Goal: Navigation & Orientation: Find specific page/section

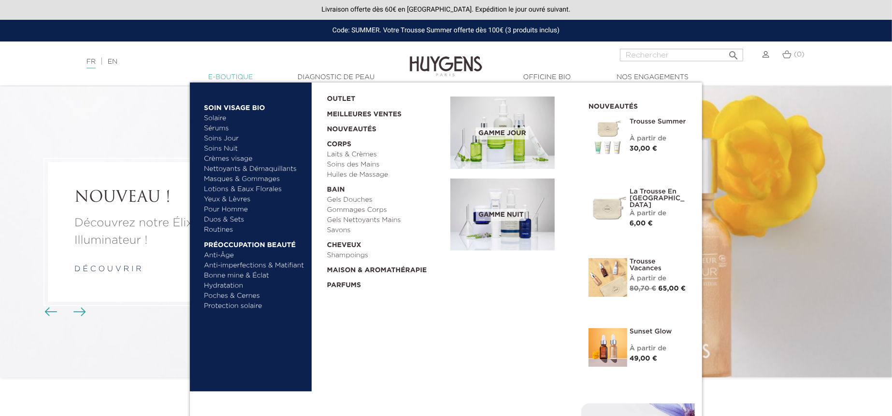
click at [227, 79] on link "  E-Boutique" at bounding box center [230, 77] width 97 height 10
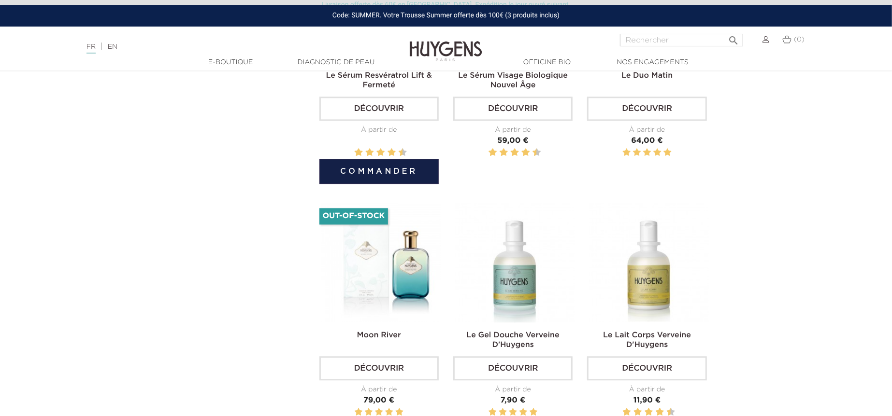
scroll to position [1932, 0]
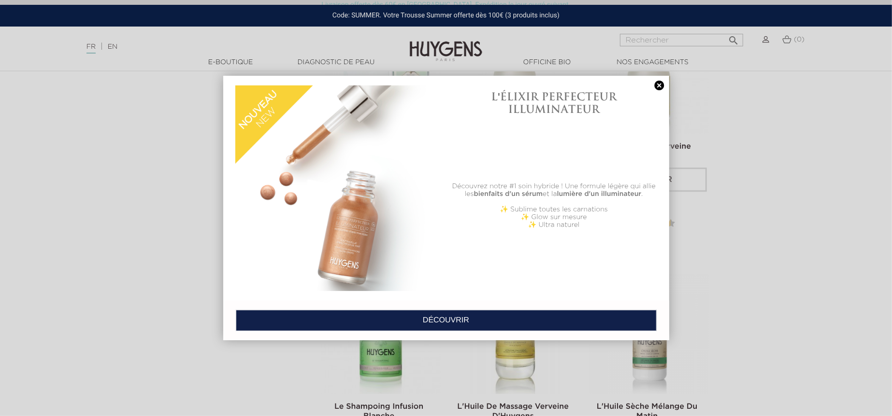
click at [658, 86] on link at bounding box center [660, 86] width 14 height 10
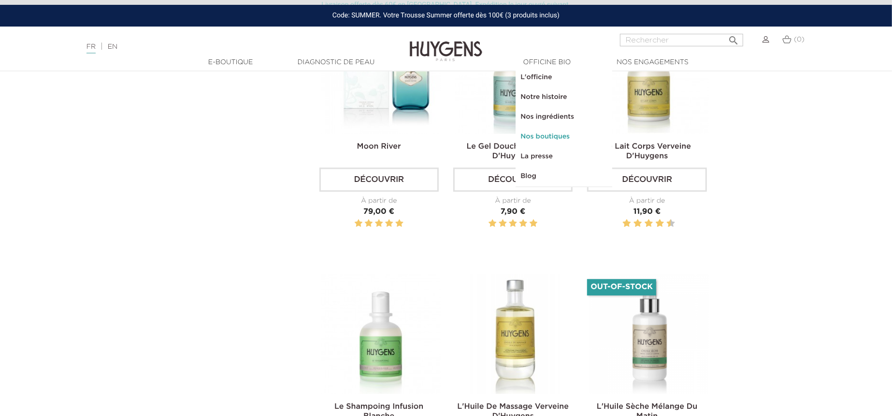
click at [558, 136] on link "Nos boutiques" at bounding box center [563, 137] width 97 height 20
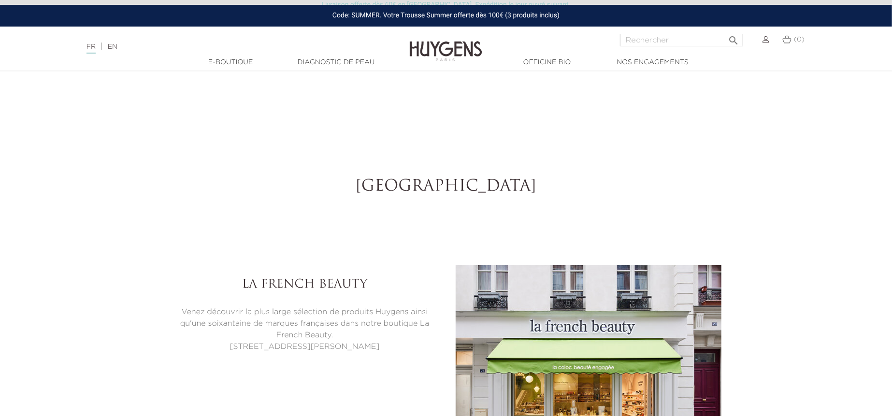
select select "FR"
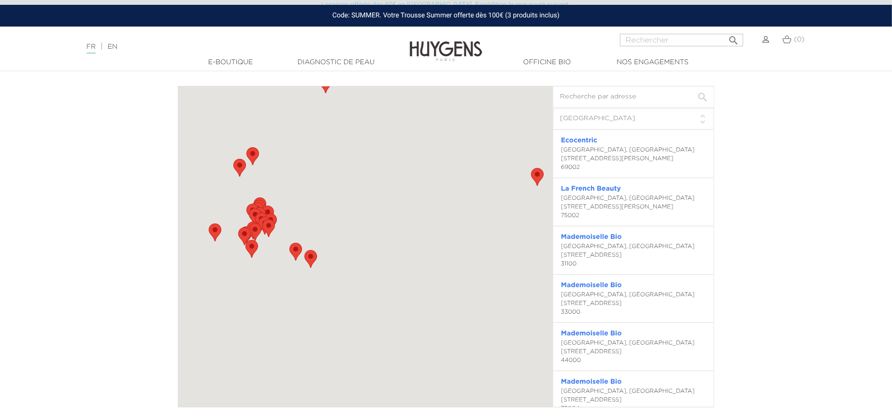
scroll to position [2604, 0]
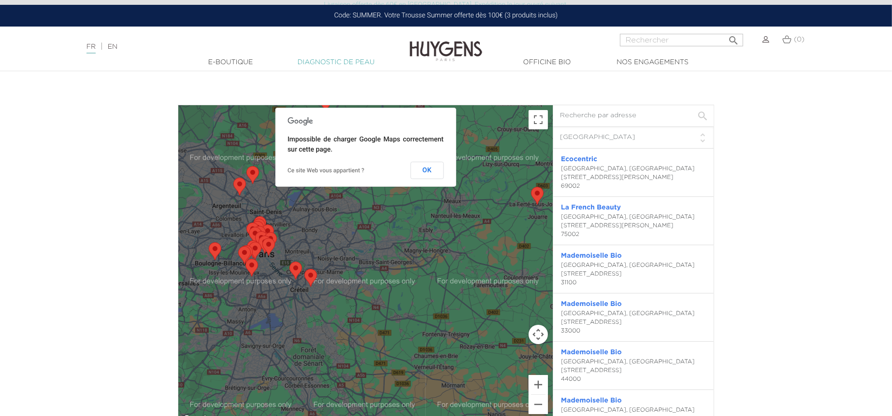
click at [313, 63] on link "Diagnostic de peau" at bounding box center [335, 62] width 97 height 10
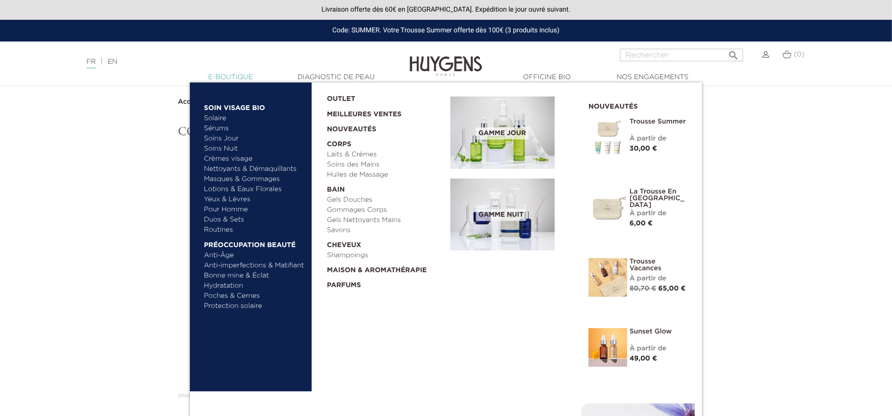
click at [238, 73] on link "  E-Boutique" at bounding box center [230, 77] width 97 height 10
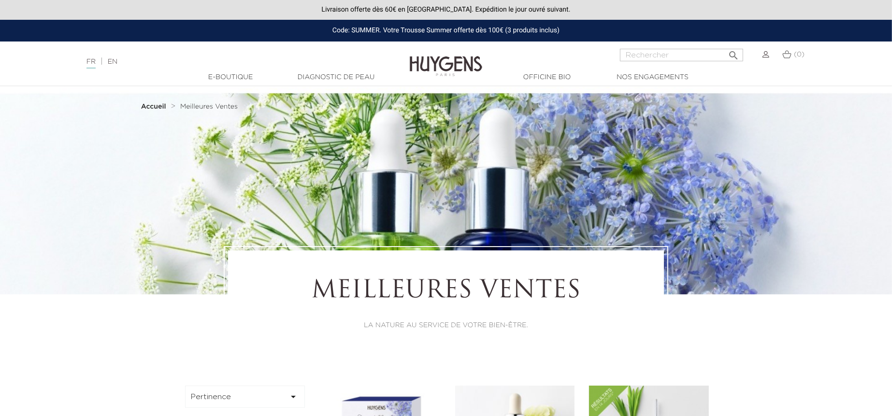
click at [451, 69] on img at bounding box center [446, 59] width 72 height 37
